Goal: Task Accomplishment & Management: Complete application form

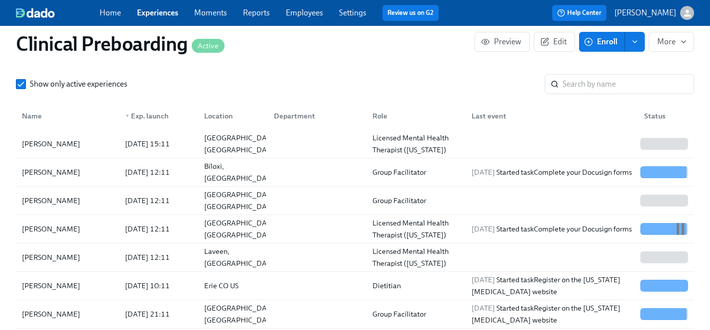
scroll to position [0, 12687]
click at [155, 14] on link "Experiences" at bounding box center [157, 12] width 41 height 9
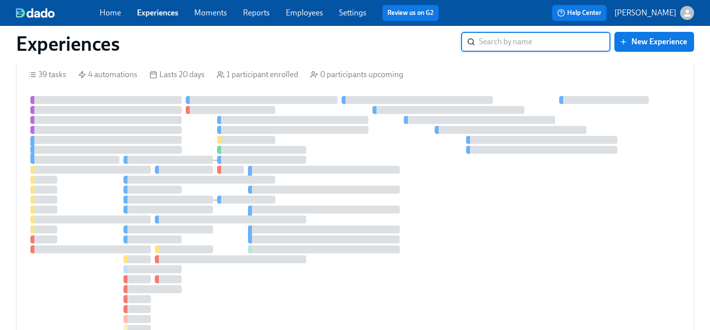
scroll to position [37, 0]
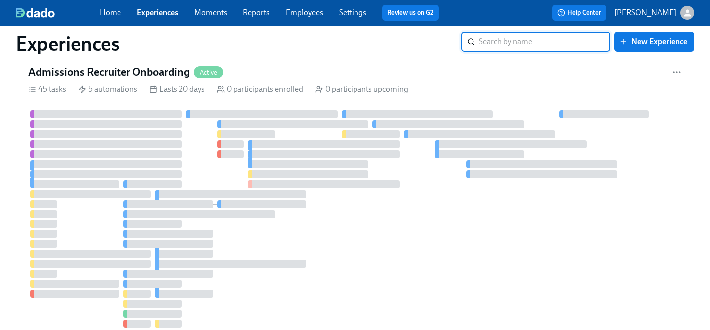
click at [311, 12] on link "Employees" at bounding box center [304, 12] width 37 height 9
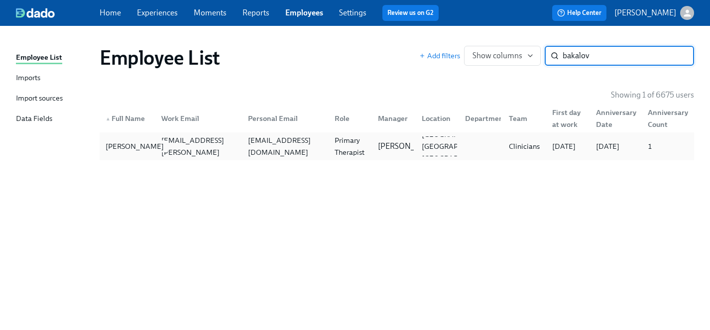
type input "bakalov"
click at [109, 152] on div "Nicholas Bakalov" at bounding box center [135, 146] width 66 height 12
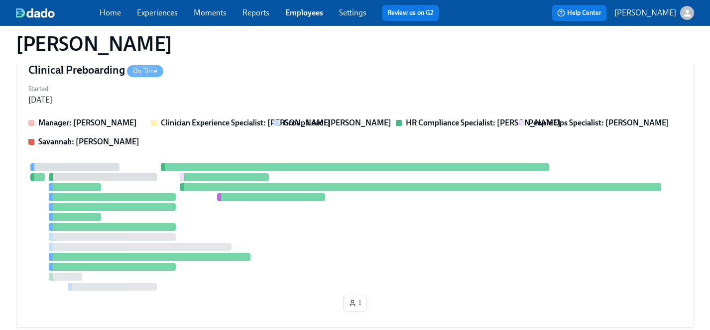
scroll to position [542, 0]
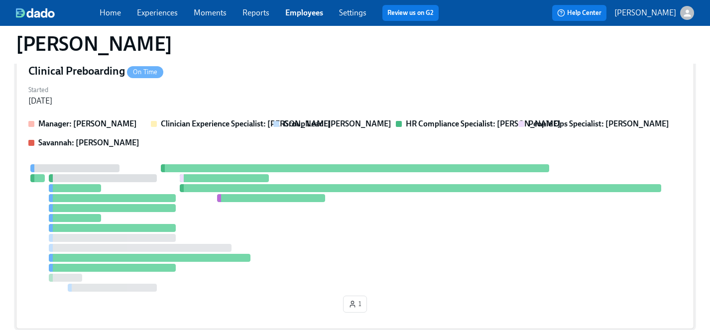
click at [284, 222] on div at bounding box center [354, 227] width 653 height 127
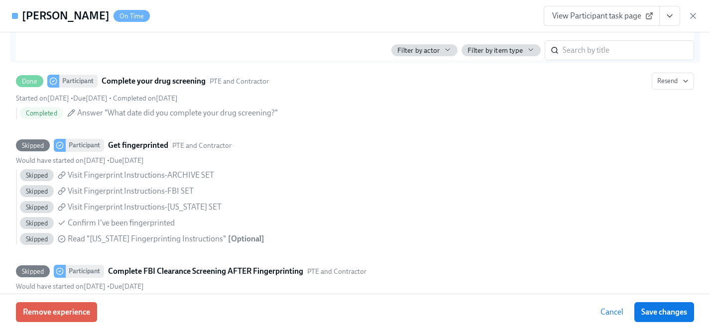
scroll to position [1175, 0]
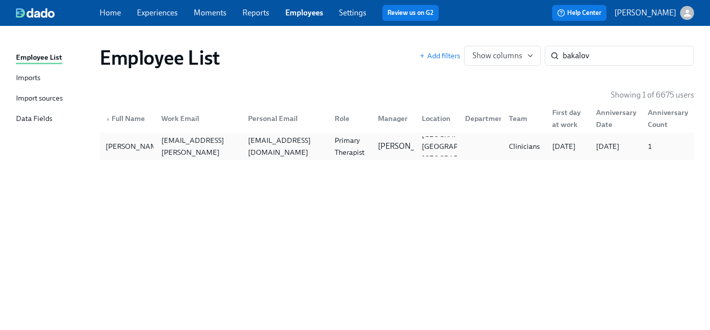
click at [119, 159] on div "Nicholas Bakalov nicholas.bakalov@charliehealth.com nbakalovlcsw@gmail.com Prim…" at bounding box center [397, 146] width 594 height 28
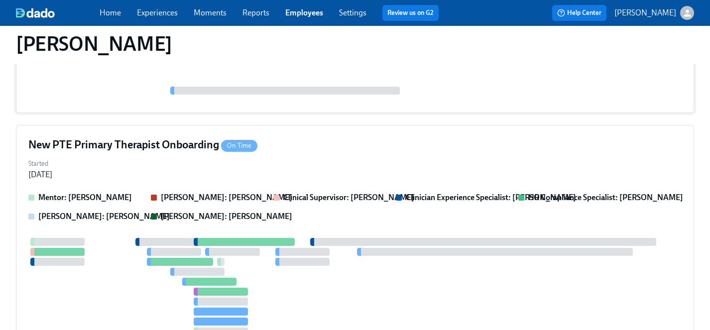
scroll to position [196, 0]
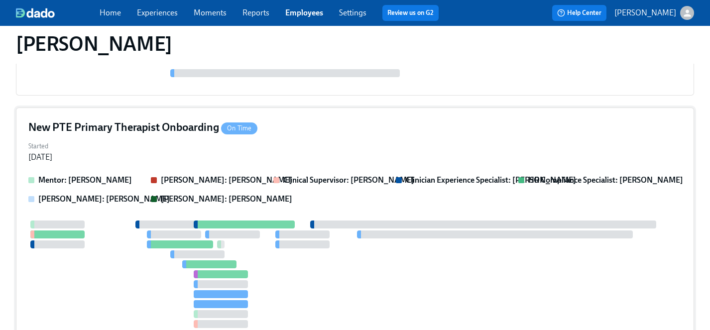
click at [142, 162] on div "Started Sep 24, 2025" at bounding box center [354, 151] width 653 height 24
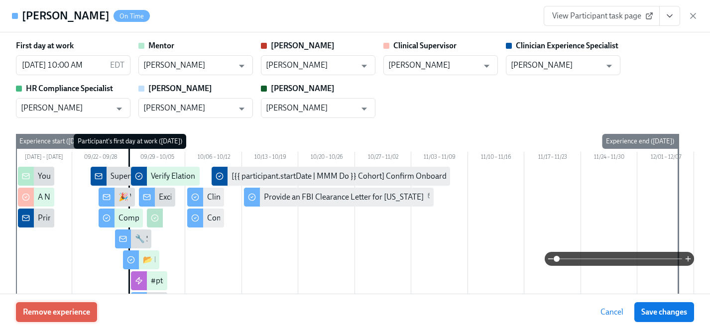
click at [53, 311] on span "Remove experience" at bounding box center [56, 312] width 67 height 10
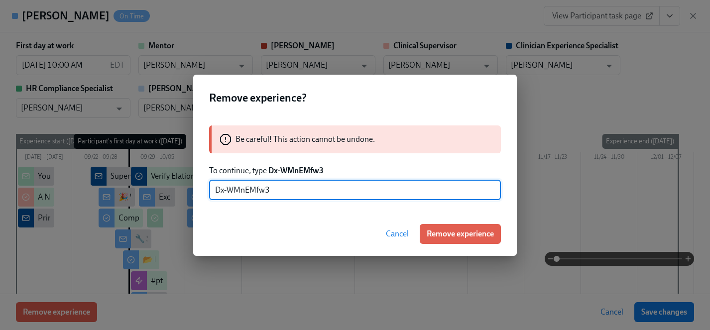
type input "Dx-WMnEMfw3"
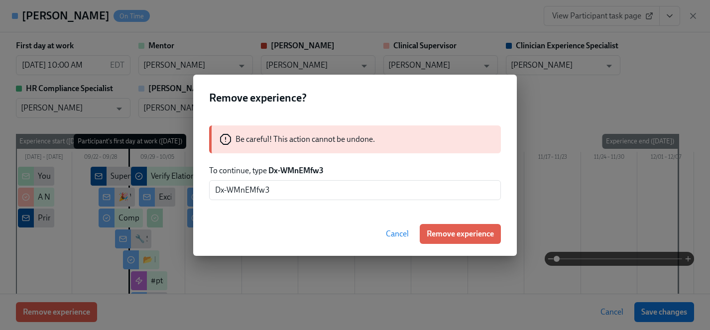
click at [386, 235] on span "Cancel" at bounding box center [397, 234] width 23 height 10
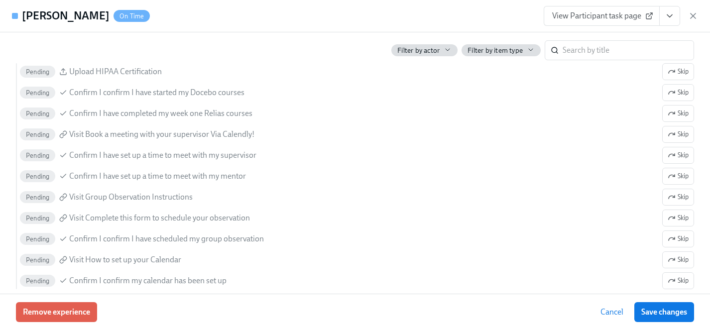
scroll to position [1093, 0]
click at [67, 312] on span "Remove experience" at bounding box center [56, 312] width 67 height 10
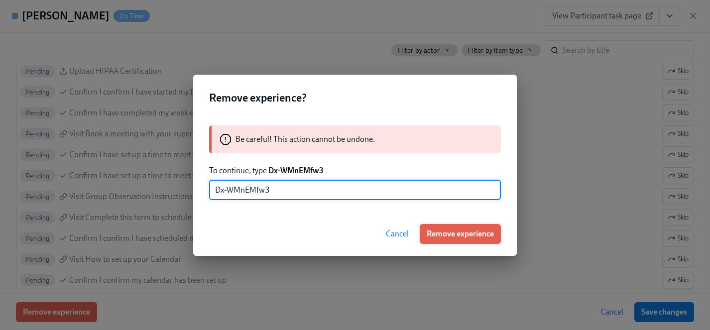
type input "Dx-WMnEMfw3"
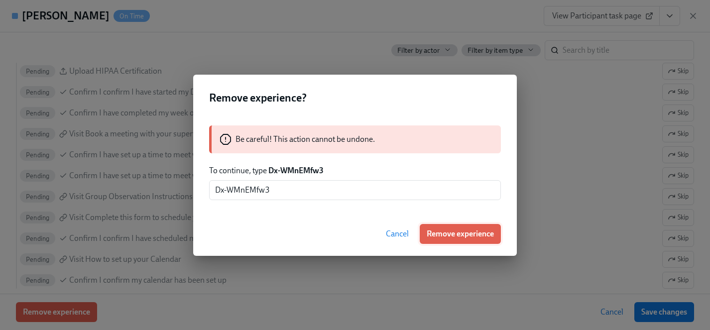
click at [452, 235] on span "Remove experience" at bounding box center [460, 234] width 67 height 10
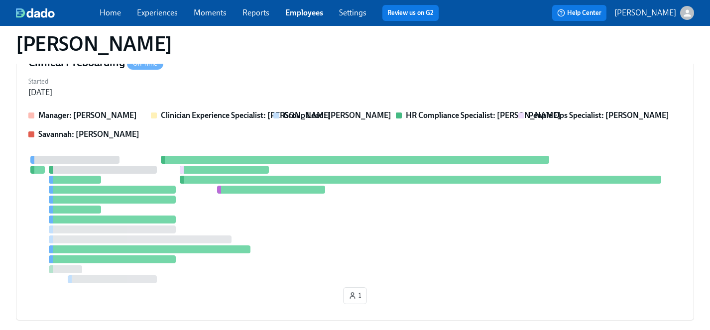
scroll to position [261, 0]
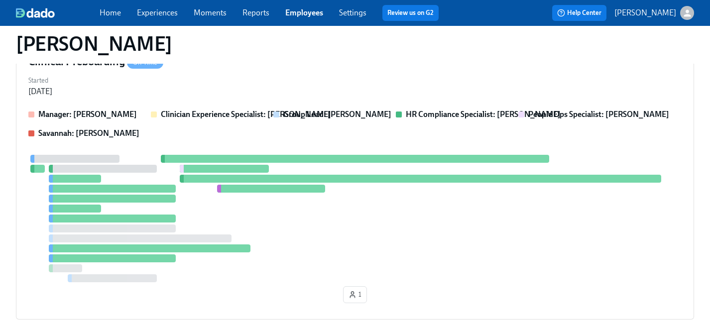
click at [154, 11] on link "Experiences" at bounding box center [157, 12] width 41 height 9
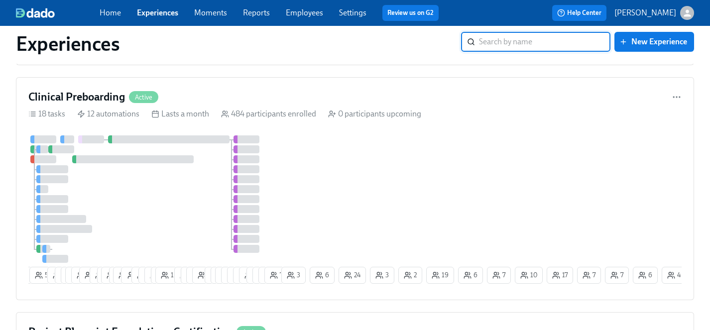
scroll to position [698, 0]
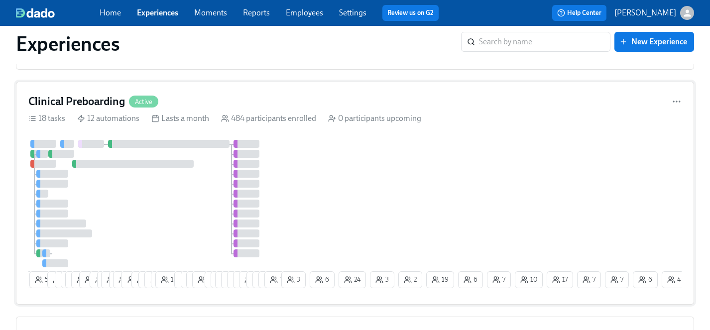
click at [152, 207] on div at bounding box center [153, 203] width 251 height 127
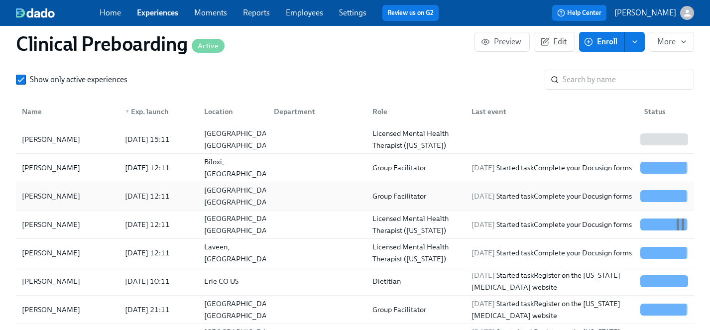
scroll to position [1154, 0]
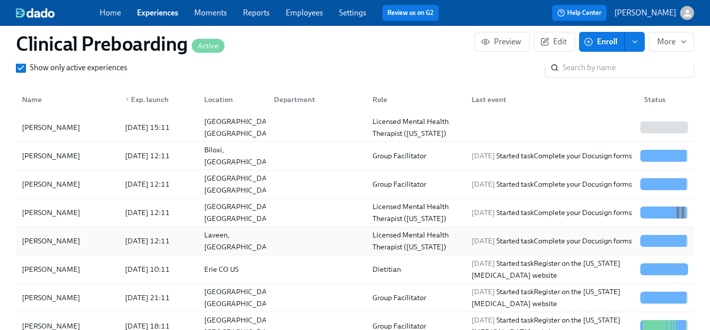
click at [62, 235] on div "[PERSON_NAME]" at bounding box center [51, 241] width 66 height 12
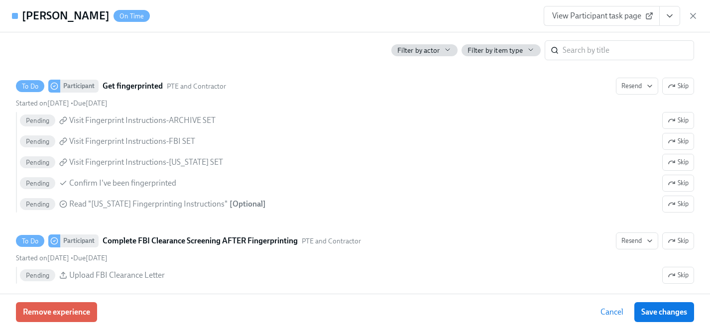
scroll to position [1396, 0]
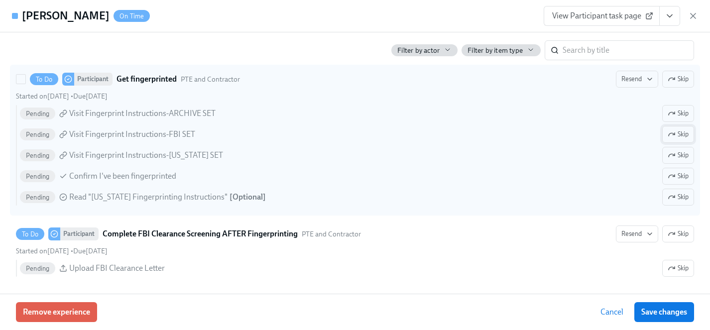
click at [674, 134] on icon "button" at bounding box center [672, 134] width 8 height 8
click at [675, 155] on span "Skip" at bounding box center [678, 155] width 21 height 10
click at [678, 195] on span "Skip" at bounding box center [678, 197] width 21 height 10
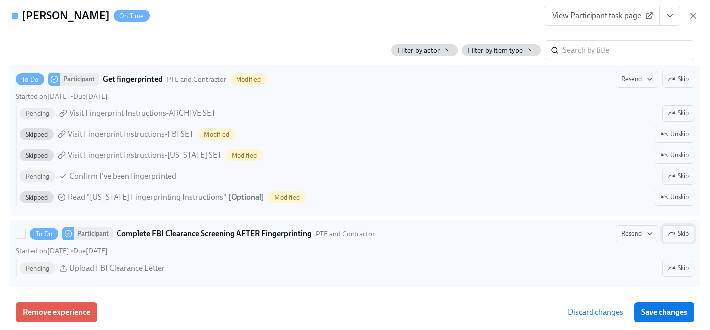
click at [675, 235] on icon "button" at bounding box center [672, 234] width 8 height 8
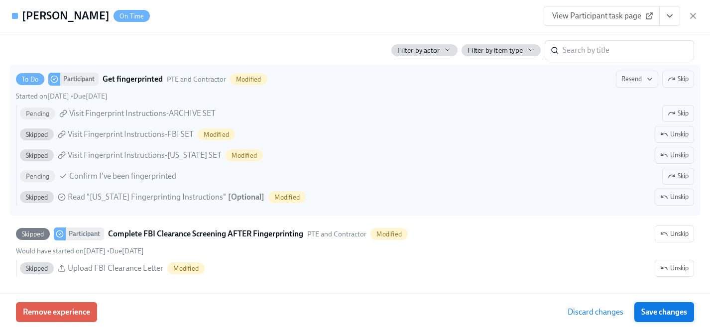
click at [671, 312] on span "Save changes" at bounding box center [664, 312] width 46 height 10
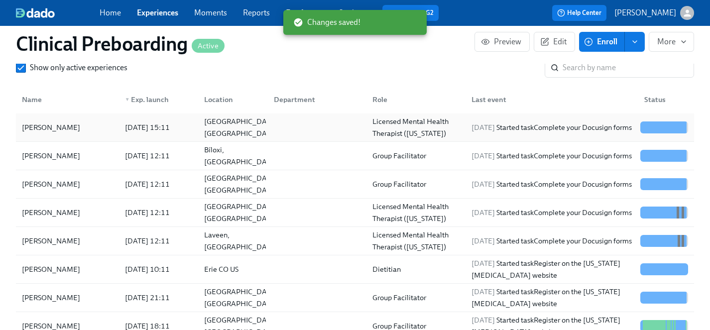
click at [46, 127] on div "Kate Davis" at bounding box center [51, 127] width 66 height 12
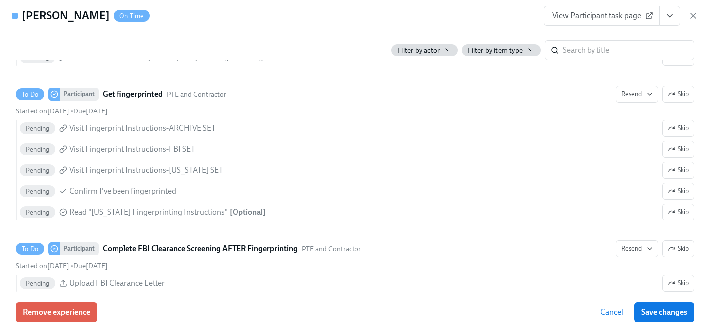
scroll to position [1382, 0]
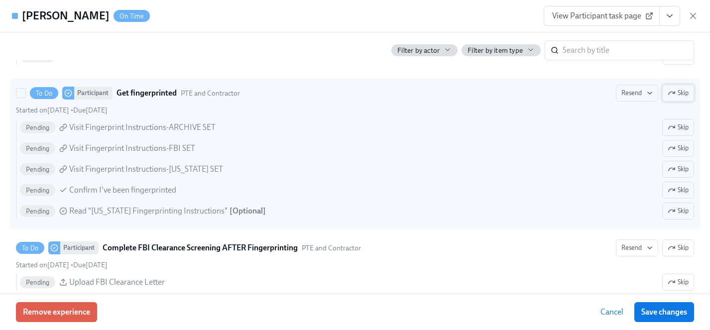
click at [681, 92] on span "Skip" at bounding box center [678, 93] width 21 height 10
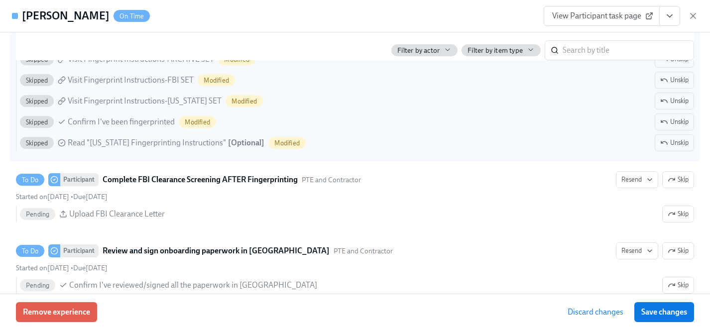
scroll to position [1446, 0]
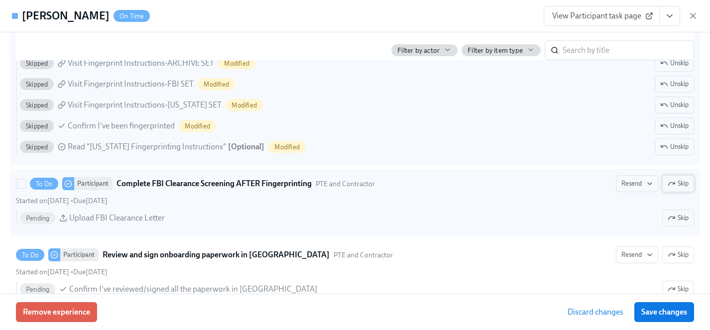
click at [688, 183] on span "Skip" at bounding box center [678, 184] width 21 height 10
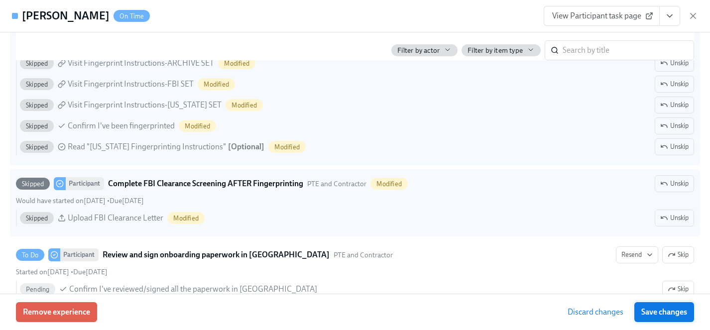
click at [663, 306] on button "Save changes" at bounding box center [664, 312] width 60 height 20
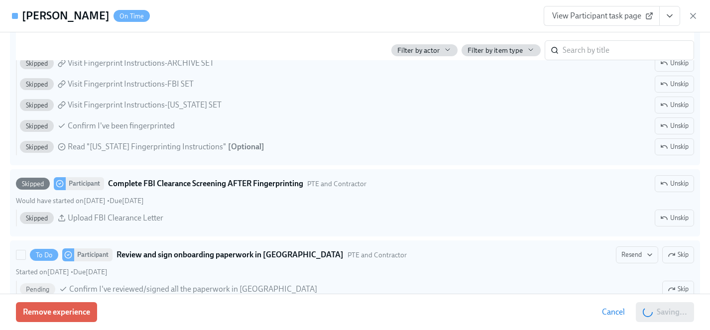
scroll to position [1381, 0]
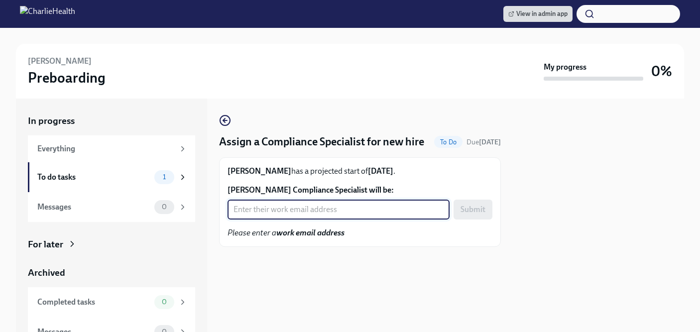
click at [274, 220] on input "Sanya Ali's Compliance Specialist will be:" at bounding box center [339, 210] width 222 height 20
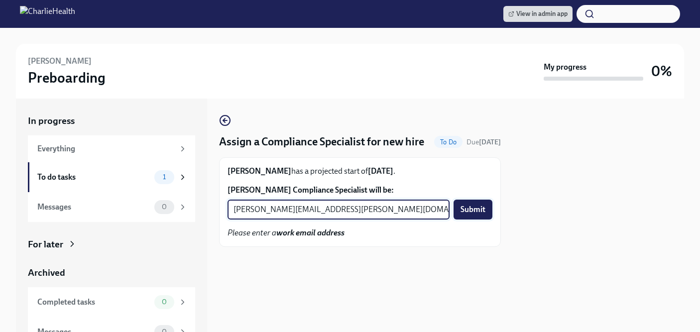
type input "kristy.johnson@charliehealth.com"
click at [475, 215] on span "Submit" at bounding box center [473, 210] width 25 height 10
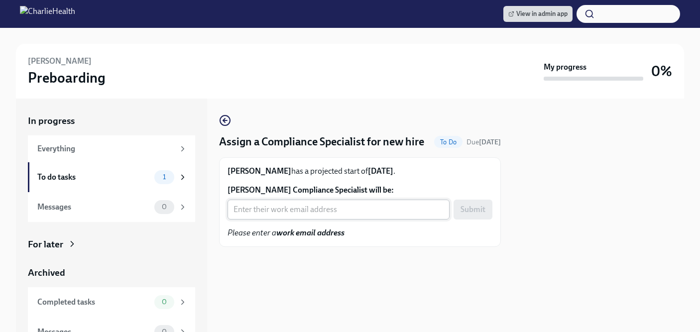
click at [291, 220] on input "[PERSON_NAME] Compliance Specialist will be:" at bounding box center [339, 210] width 222 height 20
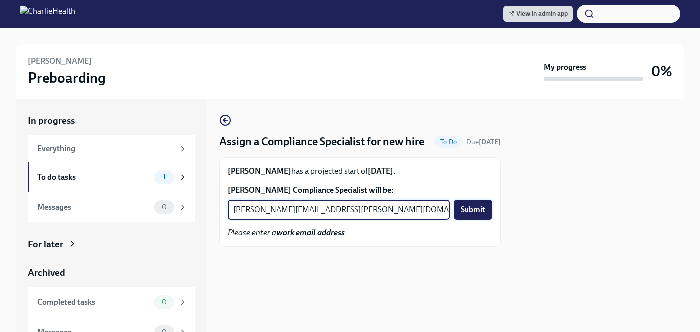
type input "[PERSON_NAME][EMAIL_ADDRESS][PERSON_NAME][DOMAIN_NAME]"
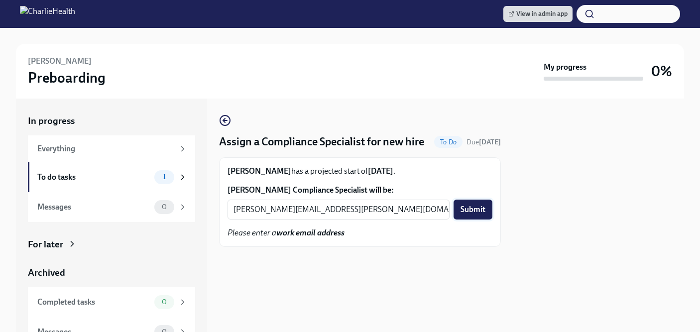
click at [476, 215] on span "Submit" at bounding box center [473, 210] width 25 height 10
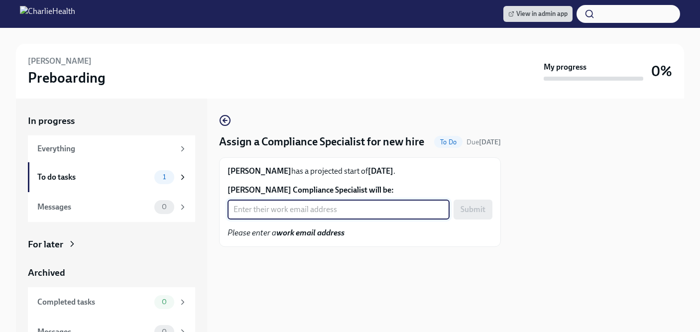
click at [288, 220] on input "[PERSON_NAME] Compliance Specialist will be:" at bounding box center [339, 210] width 222 height 20
type input "[EMAIL_ADDRESS][DOMAIN_NAME]"
click at [480, 215] on span "Submit" at bounding box center [473, 210] width 25 height 10
